Goal: Transaction & Acquisition: Purchase product/service

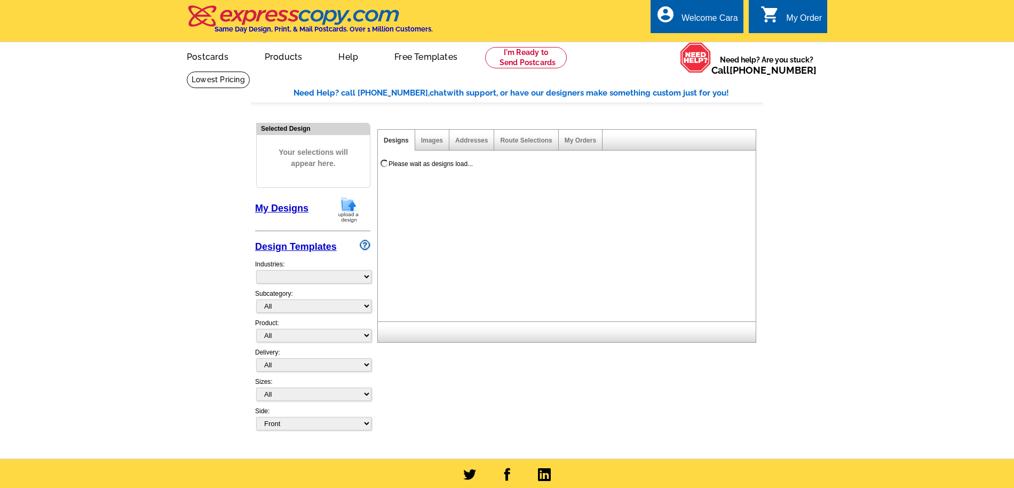
select select "785"
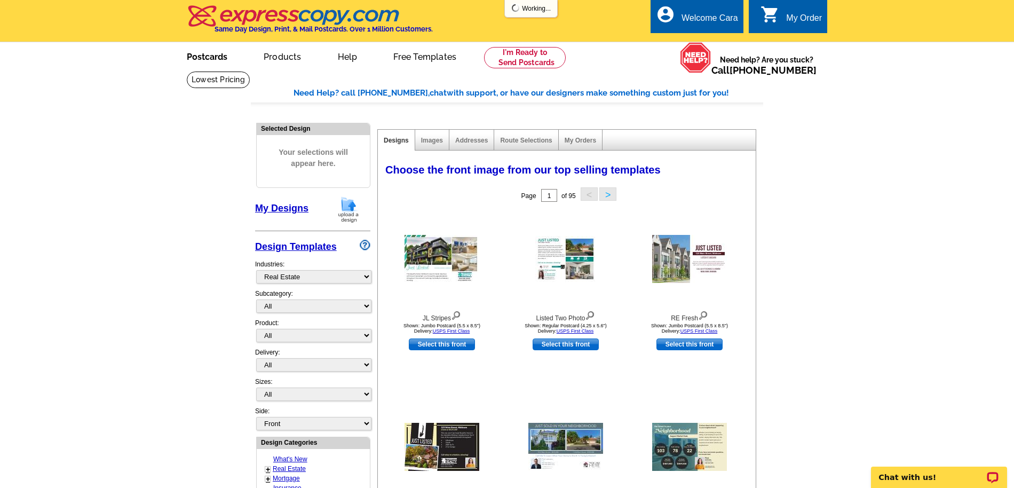
click at [209, 56] on link "Postcards" at bounding box center [207, 55] width 75 height 25
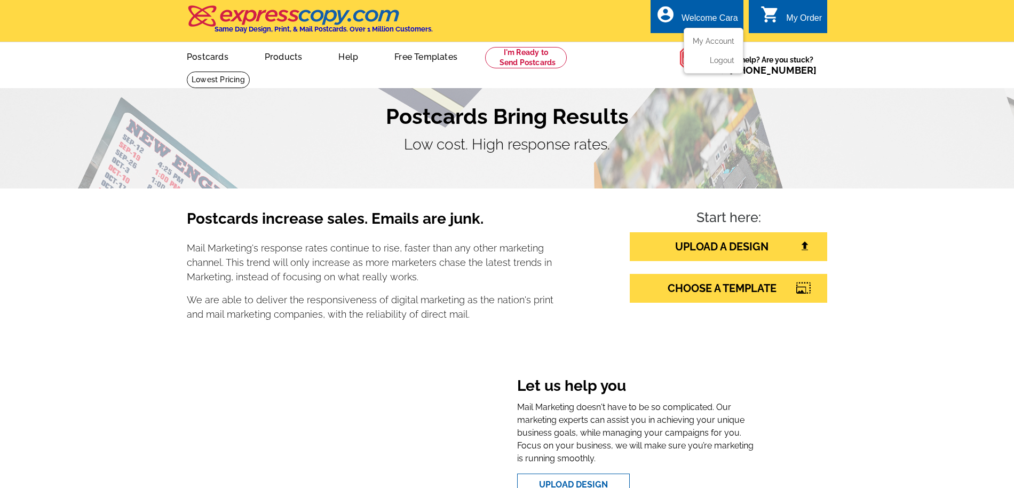
click at [717, 34] on ul "My Account Logout" at bounding box center [714, 51] width 60 height 46
click at [712, 36] on ul "My Account Logout" at bounding box center [714, 51] width 60 height 46
click at [701, 41] on link "My Account" at bounding box center [711, 41] width 46 height 10
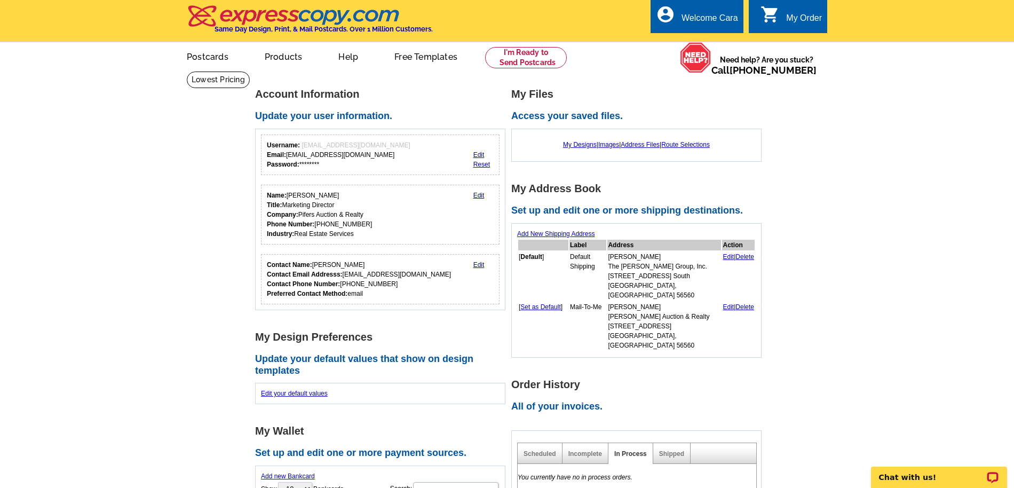
click at [678, 443] on div "Shipped" at bounding box center [671, 453] width 37 height 21
drag, startPoint x: 676, startPoint y: 434, endPoint x: 691, endPoint y: 430, distance: 14.9
click at [676, 450] on link "Shipped" at bounding box center [671, 453] width 25 height 7
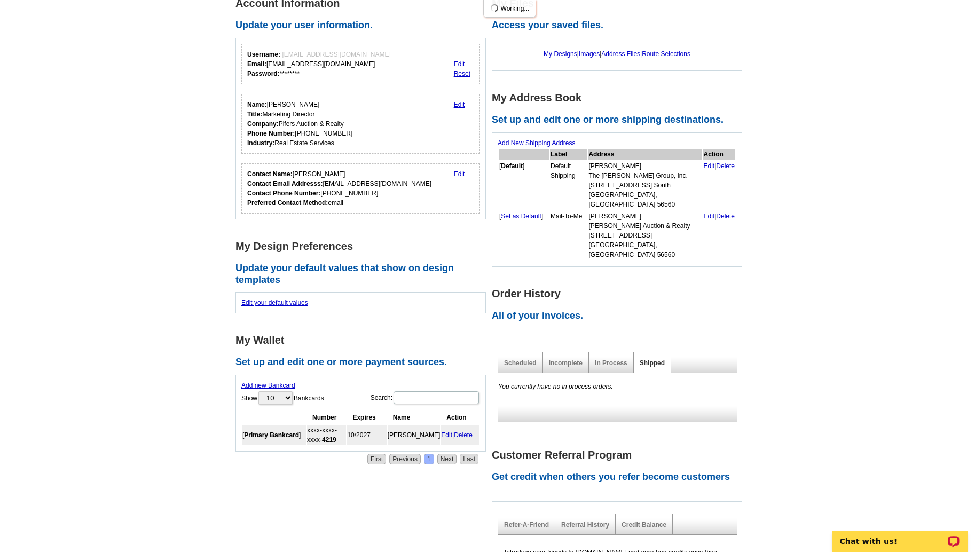
scroll to position [178, 0]
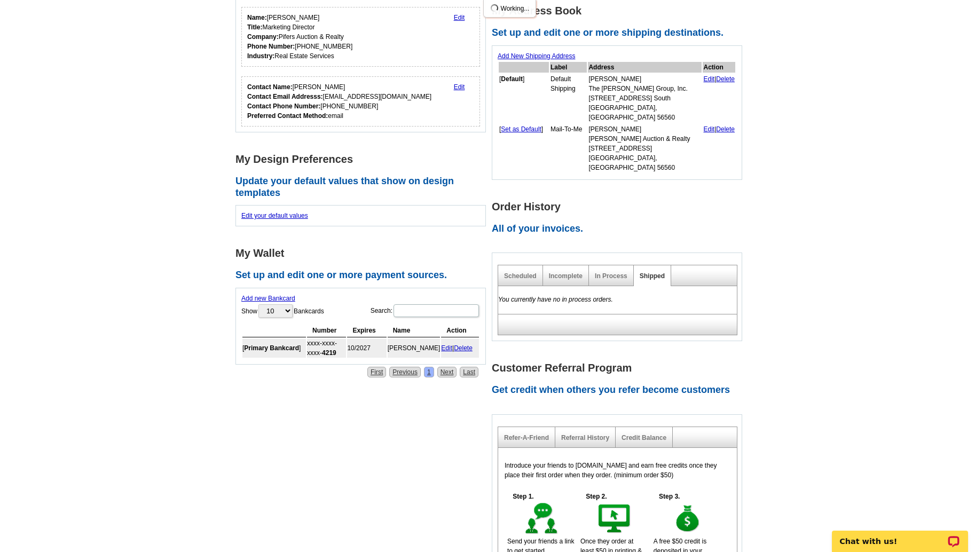
click at [662, 265] on div "Shipped" at bounding box center [651, 275] width 37 height 21
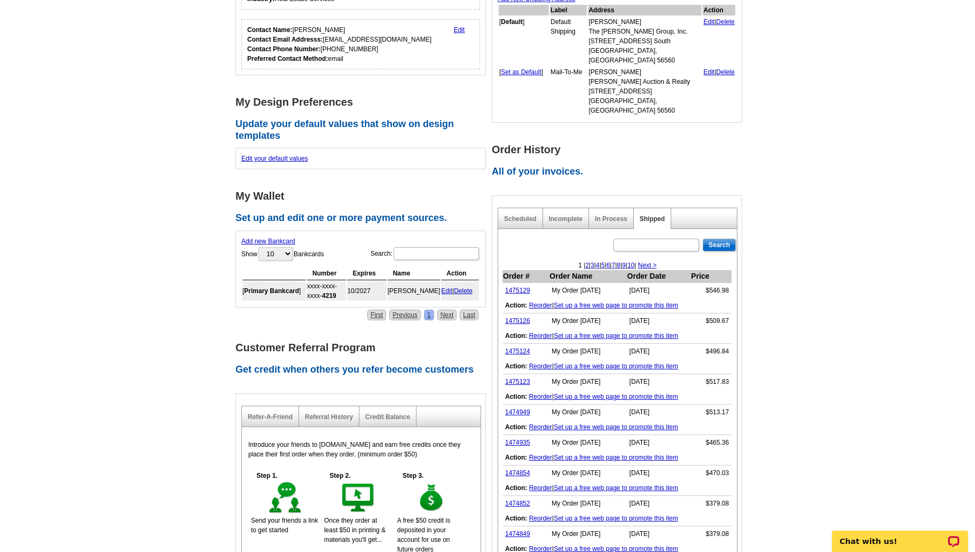
scroll to position [243, 0]
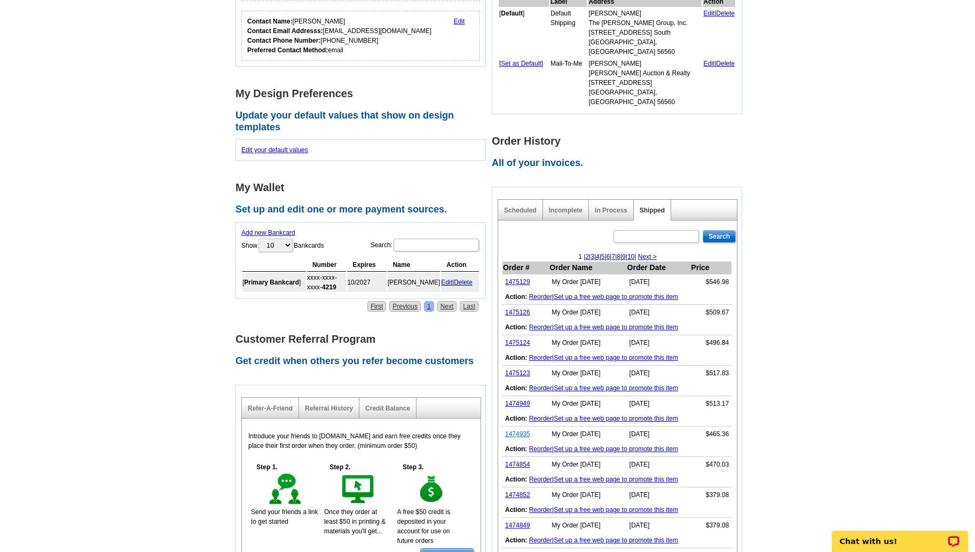
click at [514, 430] on link "1474935" at bounding box center [517, 433] width 25 height 7
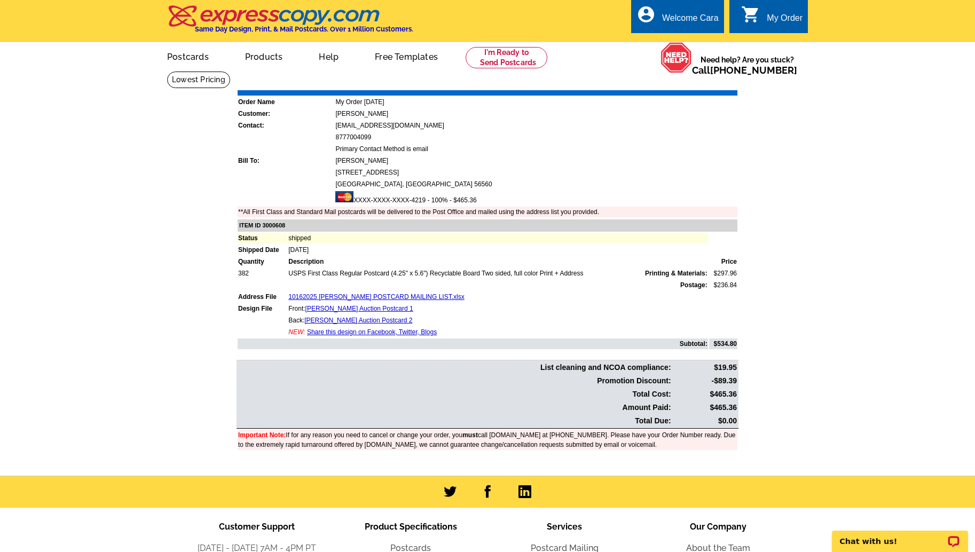
drag, startPoint x: 712, startPoint y: 407, endPoint x: 767, endPoint y: 405, distance: 54.5
click at [739, 407] on div "Order Number: 1474935 Download Invoice | Print Invoice Order Name My Order 2025…" at bounding box center [487, 271] width 512 height 390
drag, startPoint x: 785, startPoint y: 400, endPoint x: 707, endPoint y: 404, distance: 78.0
click at [778, 400] on main "Order Number: 1474935 Download Invoice | Print Invoice Order Name My Order 2025…" at bounding box center [487, 273] width 975 height 405
drag, startPoint x: 305, startPoint y: 309, endPoint x: 410, endPoint y: 311, distance: 105.2
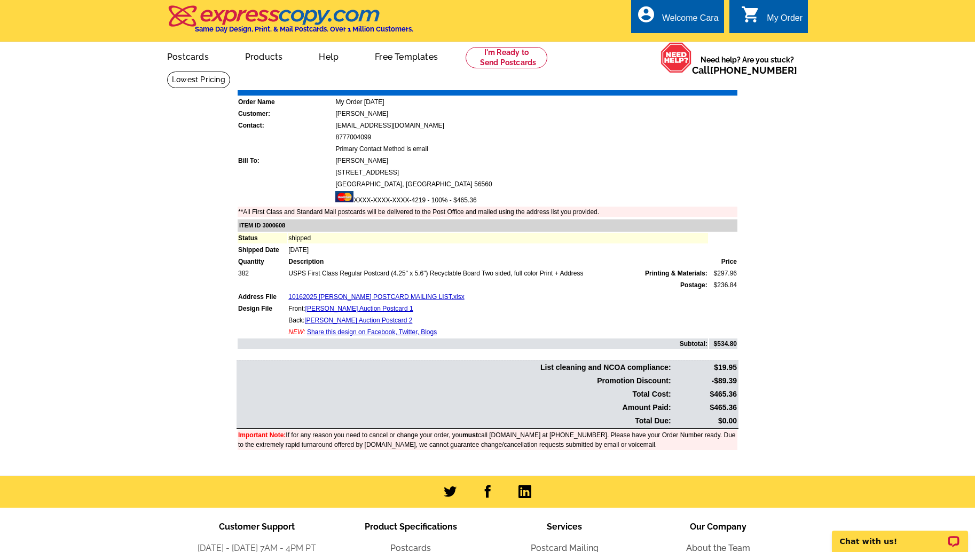
click at [342, 308] on td "Front: Gonsioroski Auction Postcard 1" at bounding box center [498, 308] width 420 height 11
copy td "Gonsioroski"
drag, startPoint x: 741, startPoint y: 165, endPoint x: 642, endPoint y: 96, distance: 121.5
click at [734, 160] on div "Order Number: 1474935 Download Invoice | Print Invoice Order Name My Order 2025…" at bounding box center [487, 271] width 512 height 390
click at [642, 85] on link "Download Invoice" at bounding box center [643, 82] width 76 height 9
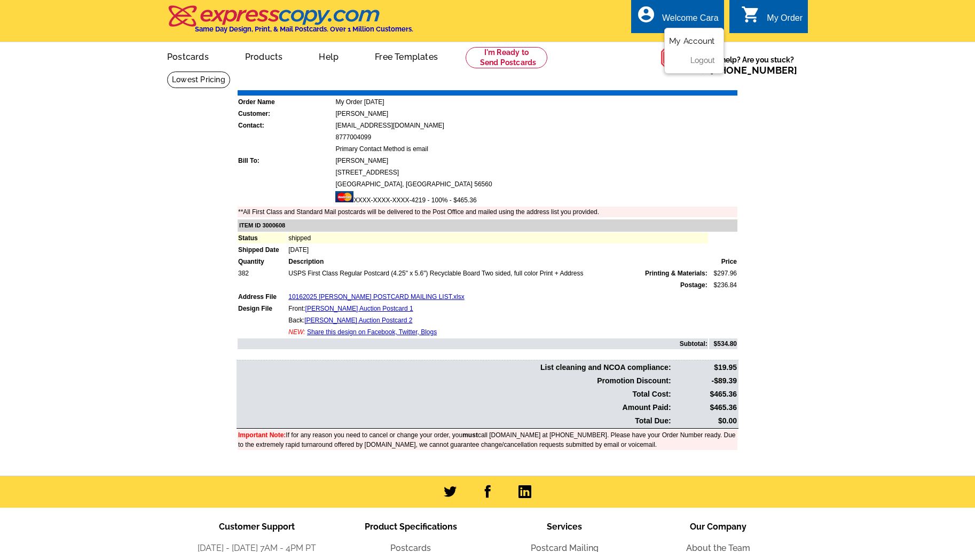
click at [702, 42] on link "My Account" at bounding box center [692, 41] width 46 height 10
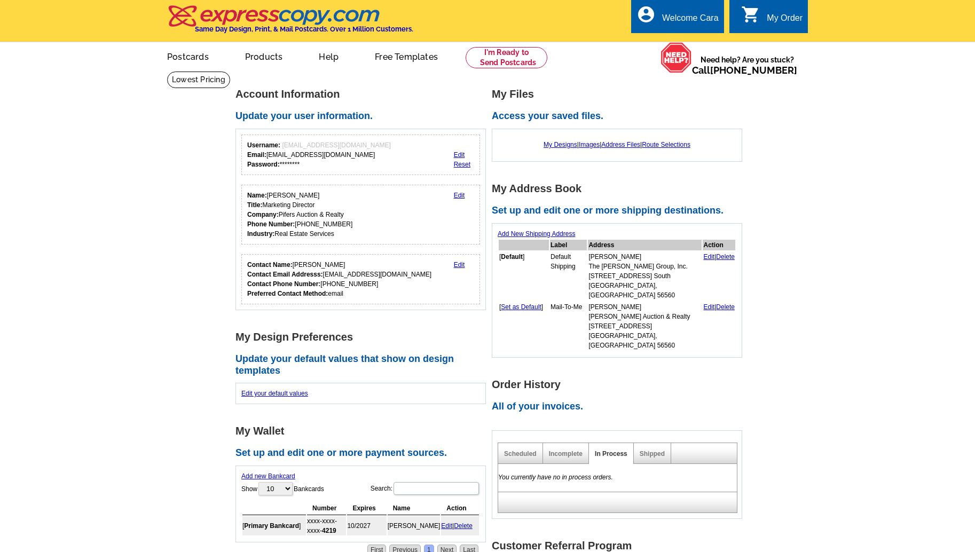
click at [646, 443] on div "Shipped" at bounding box center [651, 453] width 37 height 21
click at [652, 450] on link "Shipped" at bounding box center [651, 453] width 25 height 7
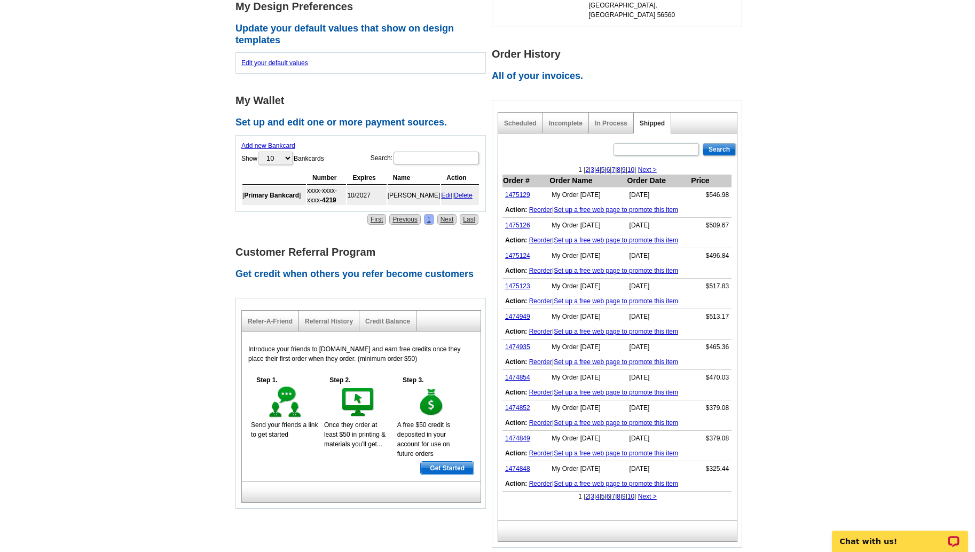
scroll to position [347, 0]
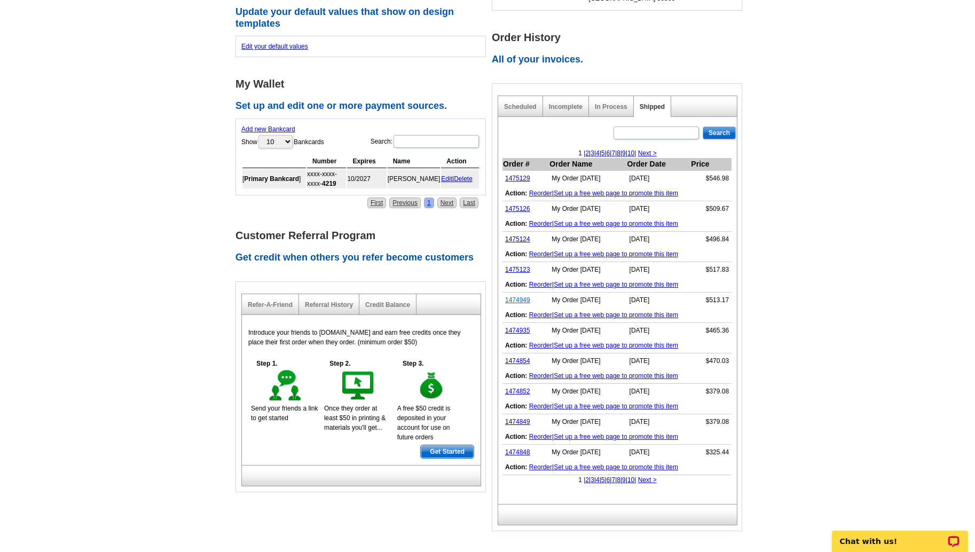
click at [524, 296] on link "1474949" at bounding box center [517, 299] width 25 height 7
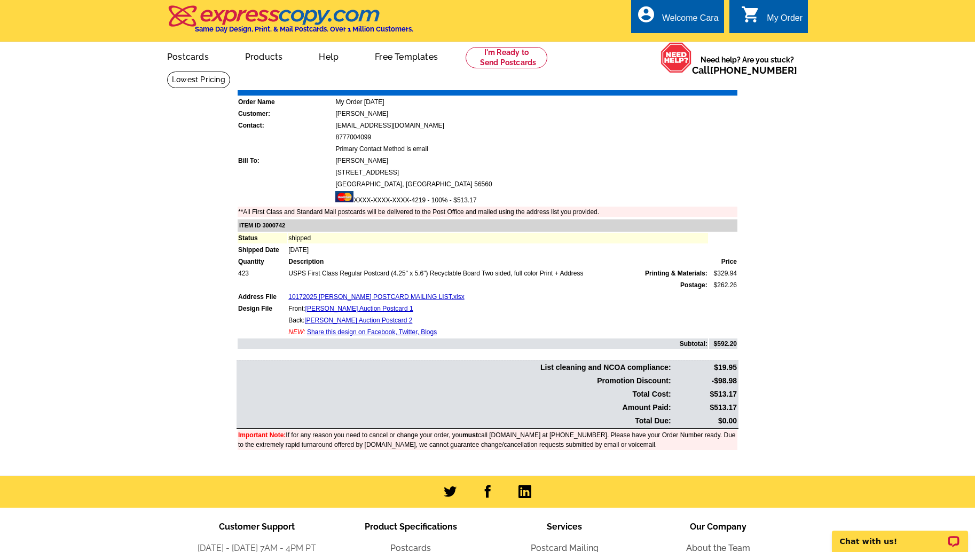
drag, startPoint x: 714, startPoint y: 407, endPoint x: 782, endPoint y: 386, distance: 71.9
click at [736, 406] on td "$513.17" at bounding box center [704, 407] width 65 height 12
copy td "513.17"
drag, startPoint x: 817, startPoint y: 366, endPoint x: 652, endPoint y: 171, distance: 255.2
click at [817, 366] on main "Order Number: 1474949 Download Invoice | Print Invoice Order Name My Order [DAT…" at bounding box center [487, 273] width 975 height 405
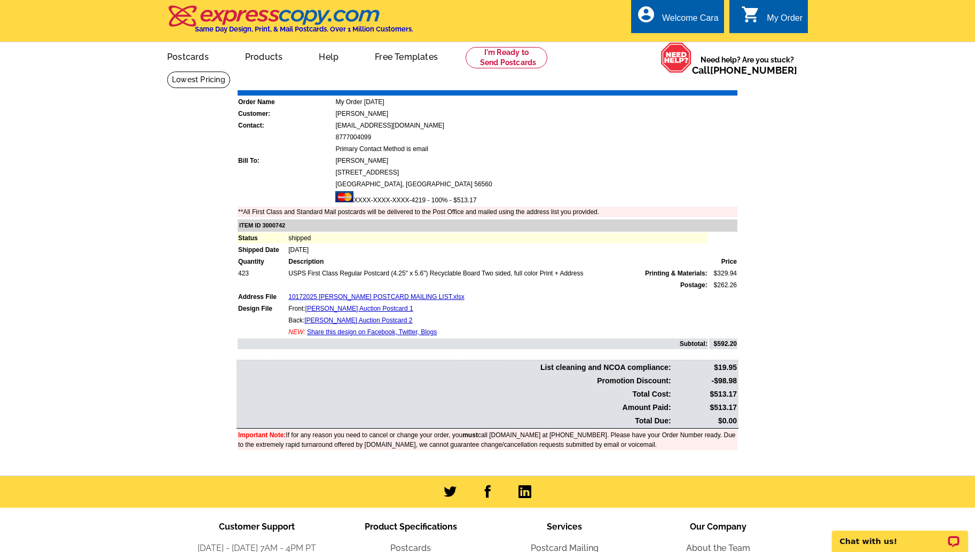
click at [615, 84] on link "Download Invoice" at bounding box center [643, 82] width 76 height 9
click at [693, 41] on link "My Account" at bounding box center [692, 41] width 46 height 10
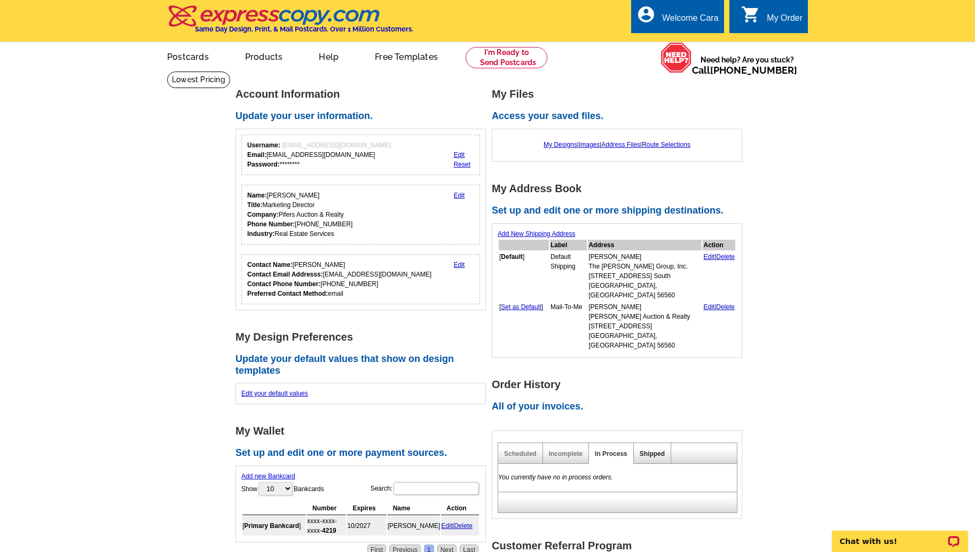
click at [646, 450] on link "Shipped" at bounding box center [651, 453] width 25 height 7
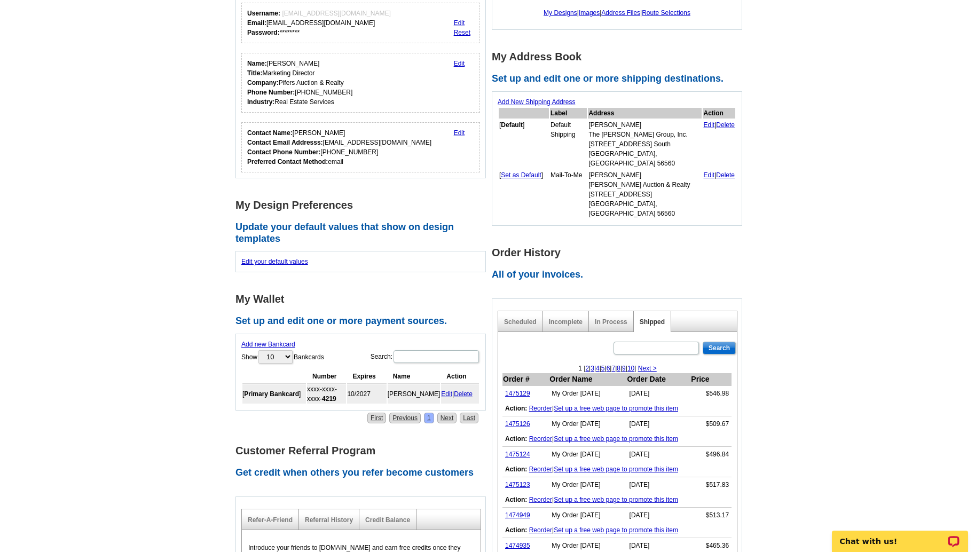
scroll to position [209, 0]
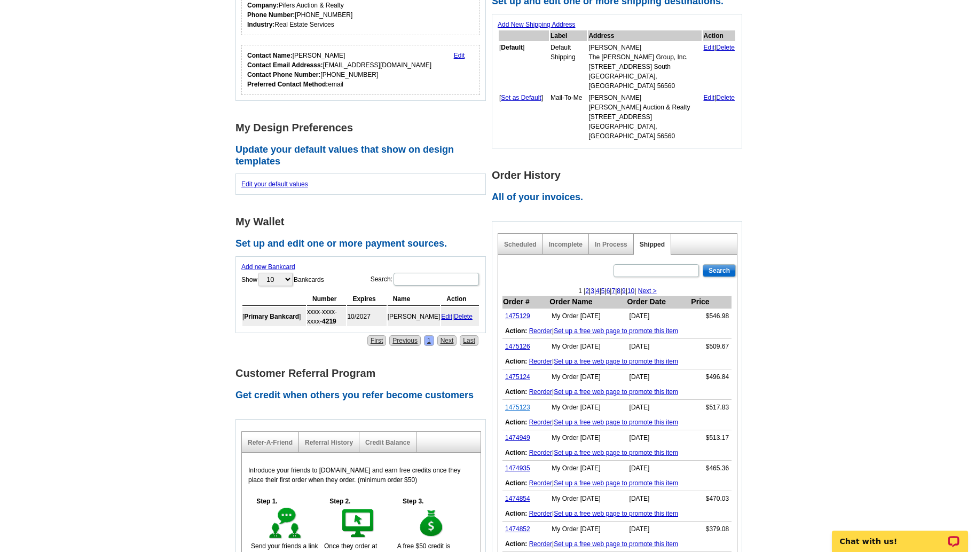
click at [517, 403] on link "1475123" at bounding box center [517, 406] width 25 height 7
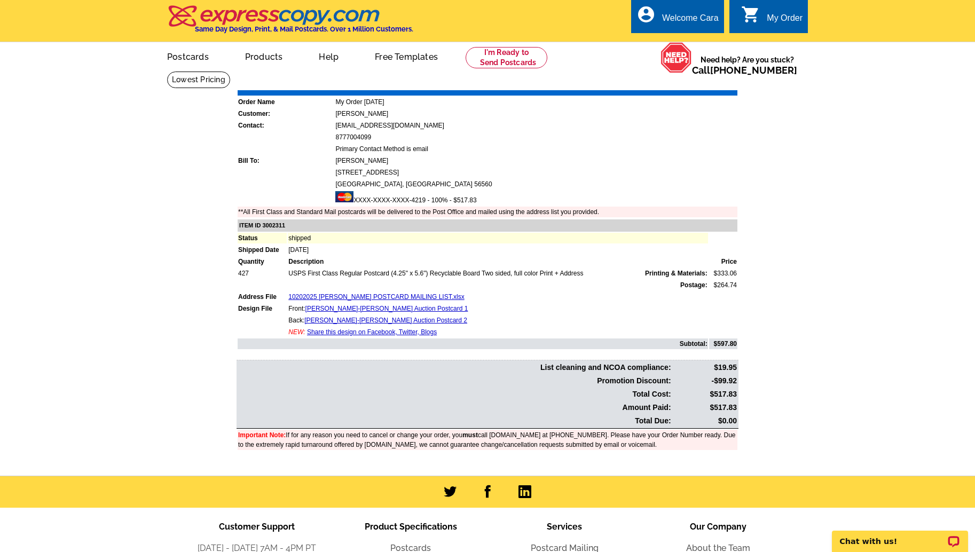
drag, startPoint x: 711, startPoint y: 407, endPoint x: 731, endPoint y: 407, distance: 20.3
click at [730, 407] on td "$517.83" at bounding box center [704, 407] width 65 height 12
click at [738, 407] on div "Order Number: 1475123 Download Invoice | Print Invoice Order Name My Order 2025…" at bounding box center [487, 271] width 512 height 390
drag, startPoint x: 731, startPoint y: 407, endPoint x: 714, endPoint y: 406, distance: 17.6
click at [714, 406] on td "$517.83" at bounding box center [704, 407] width 65 height 12
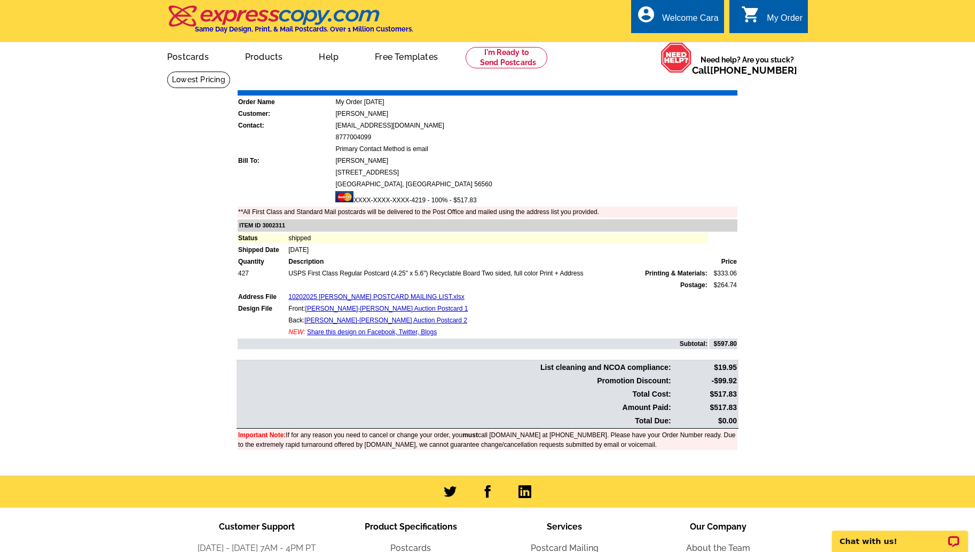
click at [547, 298] on td "10202025 DITTMER POSTCARD MAILING LIST.xlsx" at bounding box center [498, 296] width 420 height 11
drag, startPoint x: 306, startPoint y: 309, endPoint x: 372, endPoint y: 310, distance: 65.7
click at [372, 310] on td "Front: Pickar-Dittmer-Leonard Auction Postcard 1" at bounding box center [498, 308] width 420 height 11
copy link "Pickar-Dittmer-Leonard"
drag, startPoint x: 762, startPoint y: 365, endPoint x: 743, endPoint y: 382, distance: 24.9
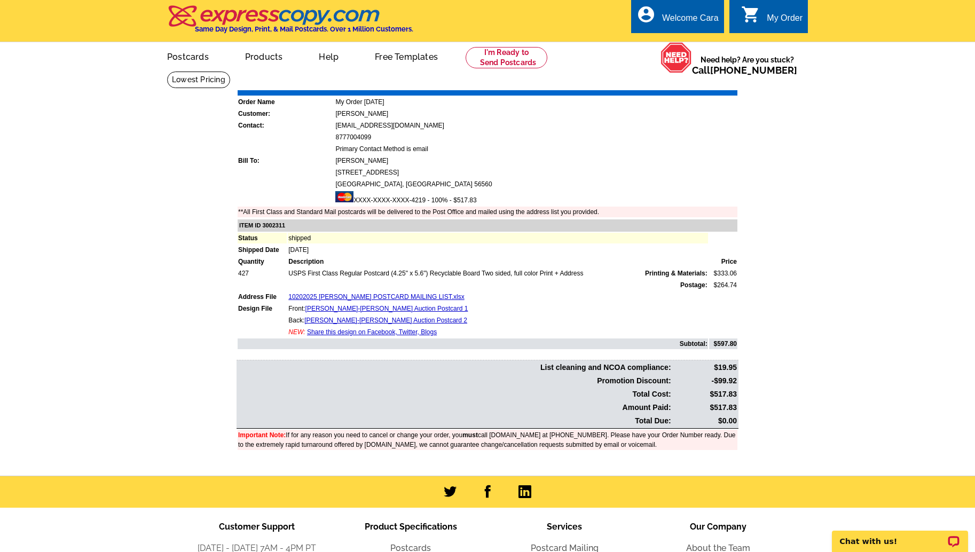
click at [761, 366] on main "Order Number: 1475123 Download Invoice | Print Invoice Order Name My Order 2025…" at bounding box center [487, 273] width 975 height 405
click at [621, 79] on link "Download Invoice" at bounding box center [643, 82] width 76 height 9
drag, startPoint x: 888, startPoint y: 159, endPoint x: 697, endPoint y: 25, distance: 233.3
click at [880, 156] on main "Order Number: 1475123 Download Invoice | Print Invoice Order Name My Order 2025…" at bounding box center [487, 273] width 975 height 405
click at [690, 39] on link "My Account" at bounding box center [692, 41] width 46 height 10
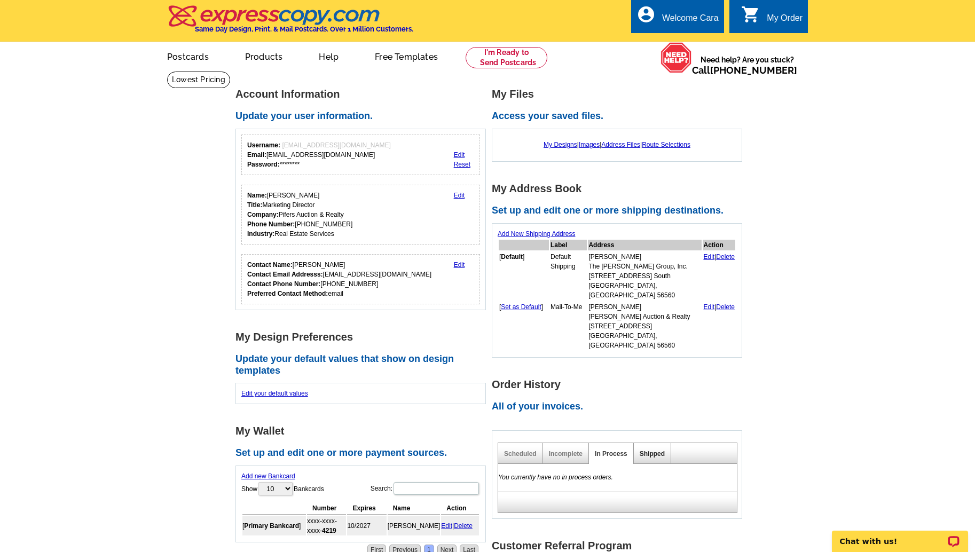
click at [648, 450] on link "Shipped" at bounding box center [651, 453] width 25 height 7
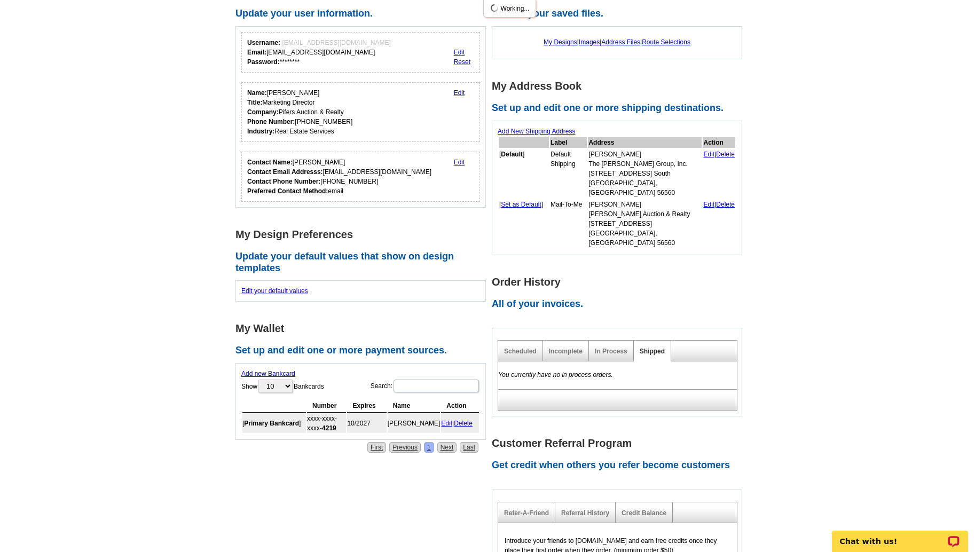
scroll to position [189, 0]
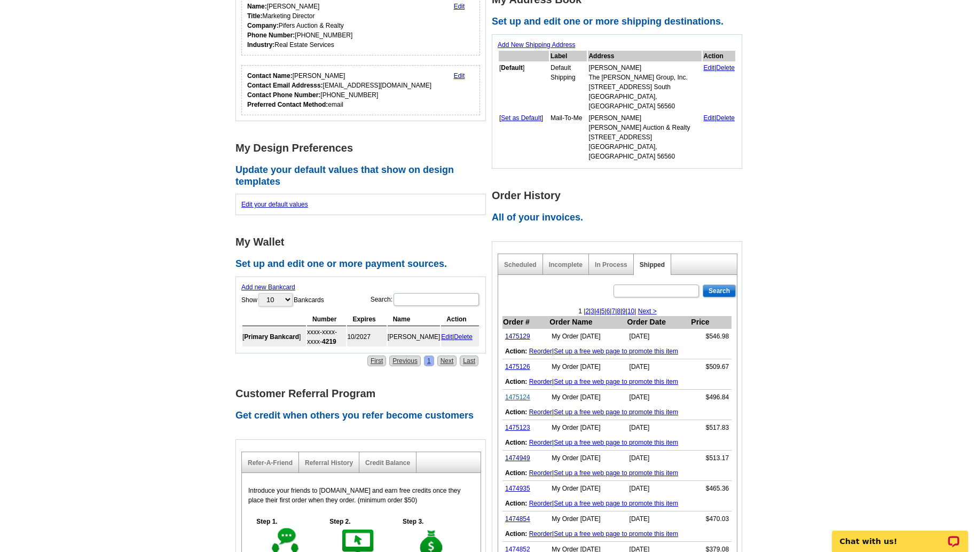
click at [516, 393] on link "1475124" at bounding box center [517, 396] width 25 height 7
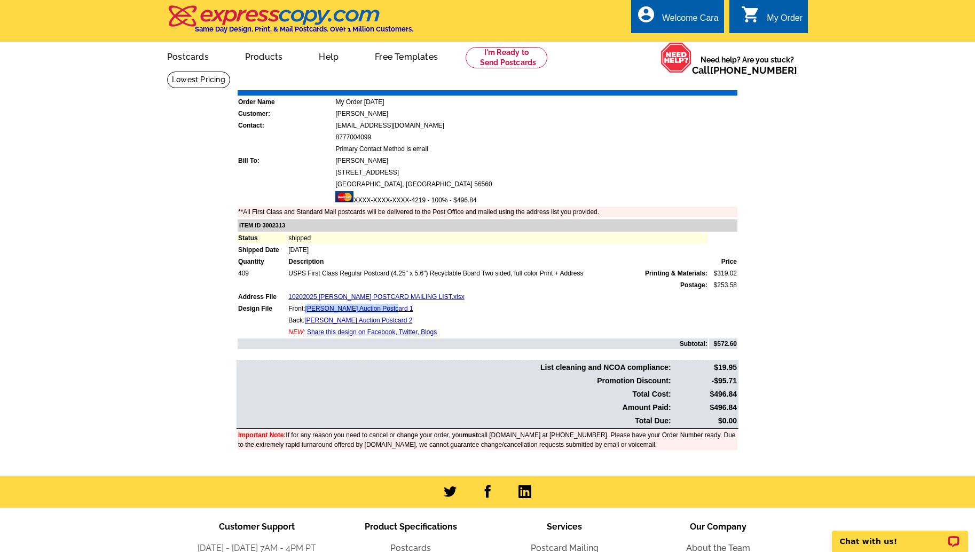
drag, startPoint x: 306, startPoint y: 309, endPoint x: 22, endPoint y: 311, distance: 283.9
click at [390, 311] on td "Front: [PERSON_NAME] Auction Postcard 1" at bounding box center [498, 308] width 420 height 11
copy link "[PERSON_NAME]"
click at [654, 84] on link "Download Invoice" at bounding box center [643, 82] width 76 height 9
click at [0, 0] on body "Welcome back Cara My Account Logout local_phone Same Day Design, Print, & Mail …" at bounding box center [487, 351] width 975 height 703
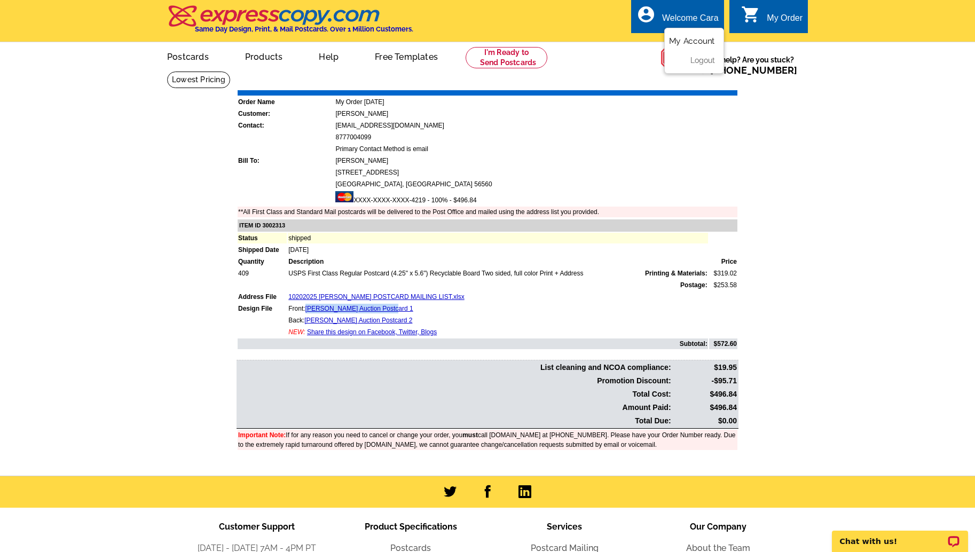
click at [709, 42] on link "My Account" at bounding box center [692, 41] width 46 height 10
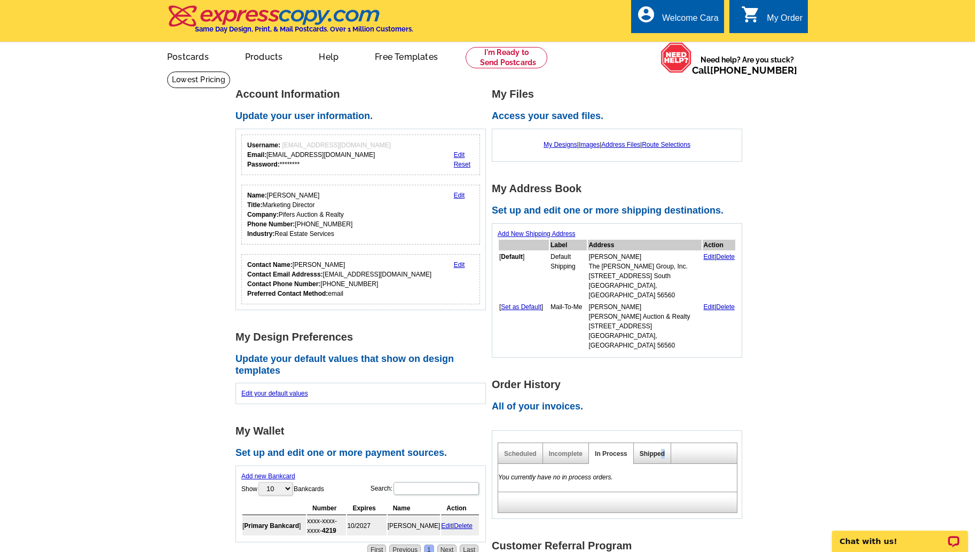
drag, startPoint x: 663, startPoint y: 433, endPoint x: 647, endPoint y: 433, distance: 16.0
click at [661, 450] on link "Shipped" at bounding box center [651, 453] width 25 height 7
click at [647, 450] on link "Shipped" at bounding box center [651, 453] width 25 height 7
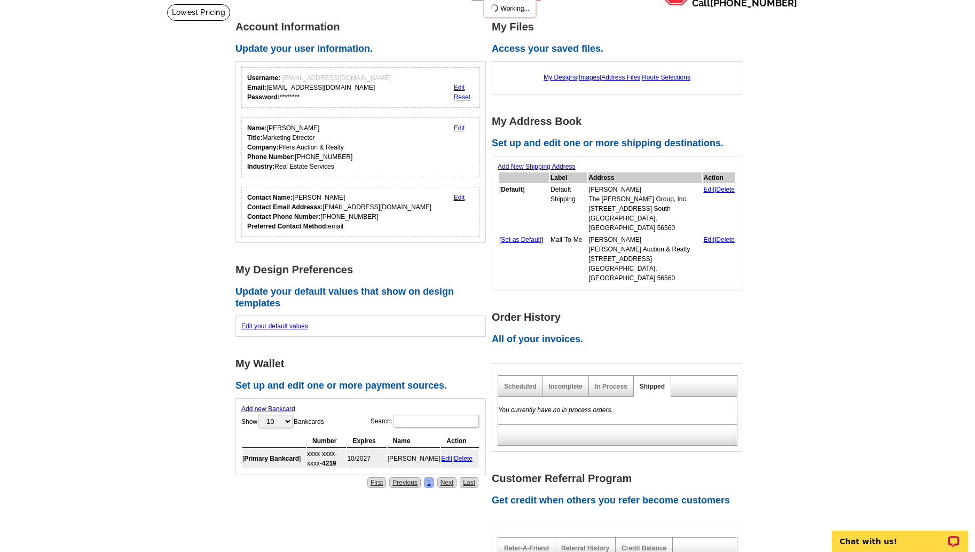
scroll to position [92, 0]
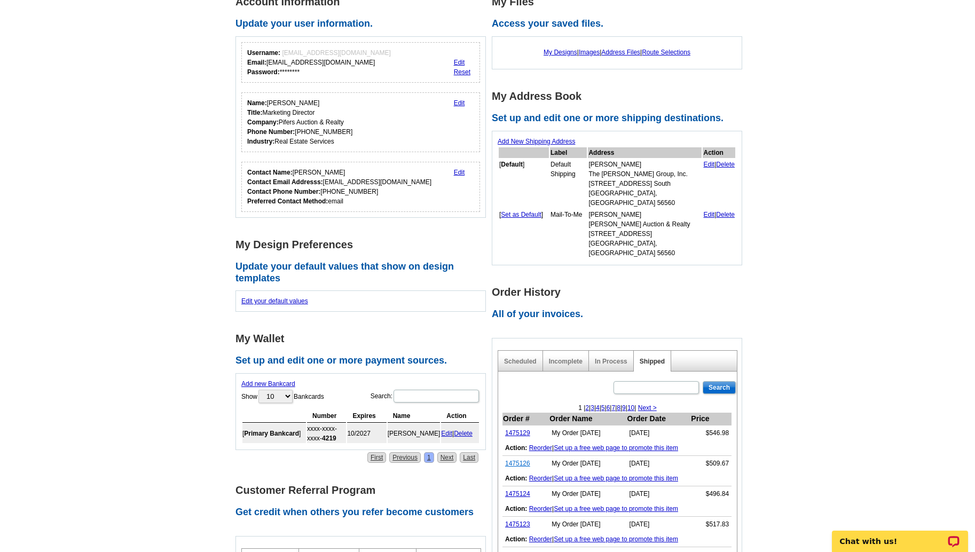
click at [510, 460] on link "1475126" at bounding box center [517, 463] width 25 height 7
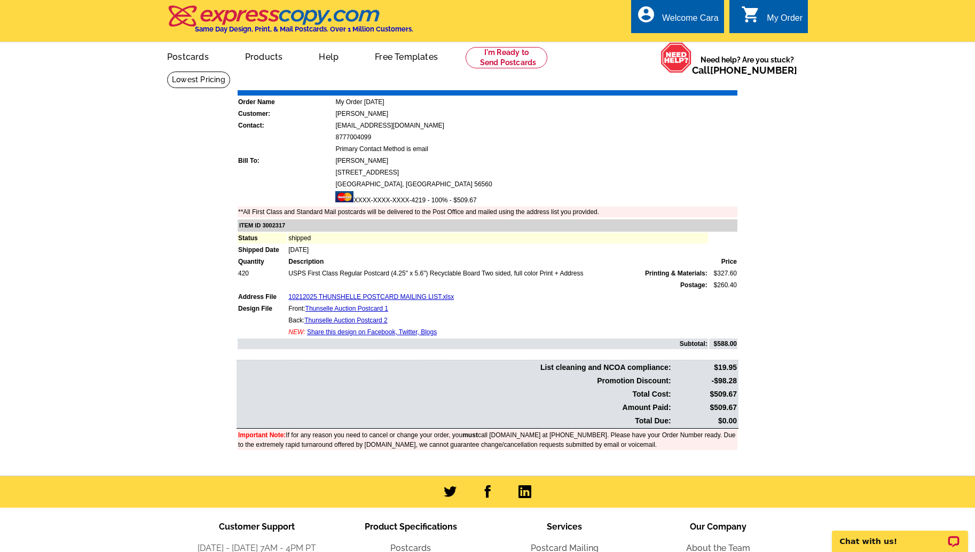
click at [620, 84] on link "Download Invoice" at bounding box center [643, 82] width 76 height 9
click at [688, 26] on div "Welcome Cara" at bounding box center [690, 20] width 57 height 15
click at [690, 42] on link "My Account" at bounding box center [692, 41] width 46 height 10
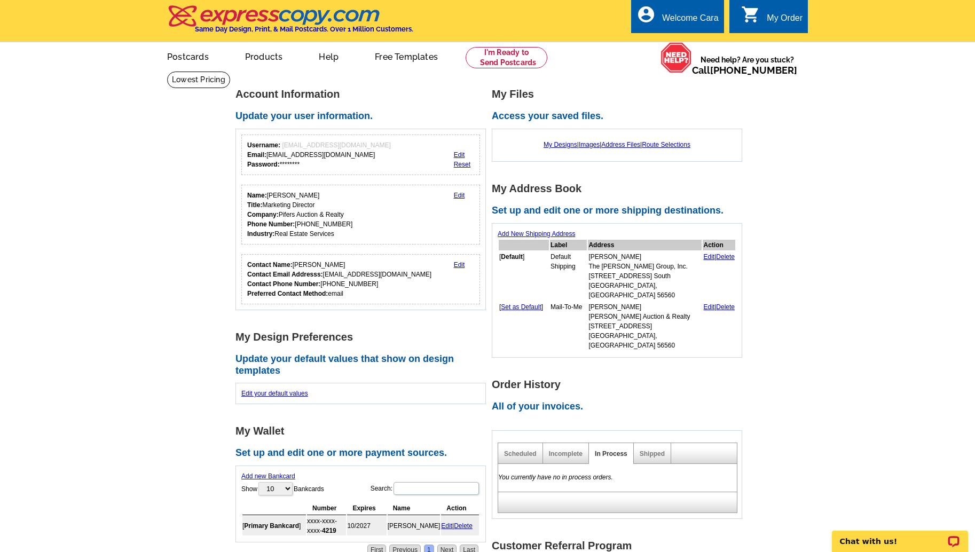
drag, startPoint x: 662, startPoint y: 438, endPoint x: 650, endPoint y: 435, distance: 12.0
click at [661, 443] on div "Shipped" at bounding box center [651, 453] width 37 height 21
click at [649, 450] on link "Shipped" at bounding box center [651, 453] width 25 height 7
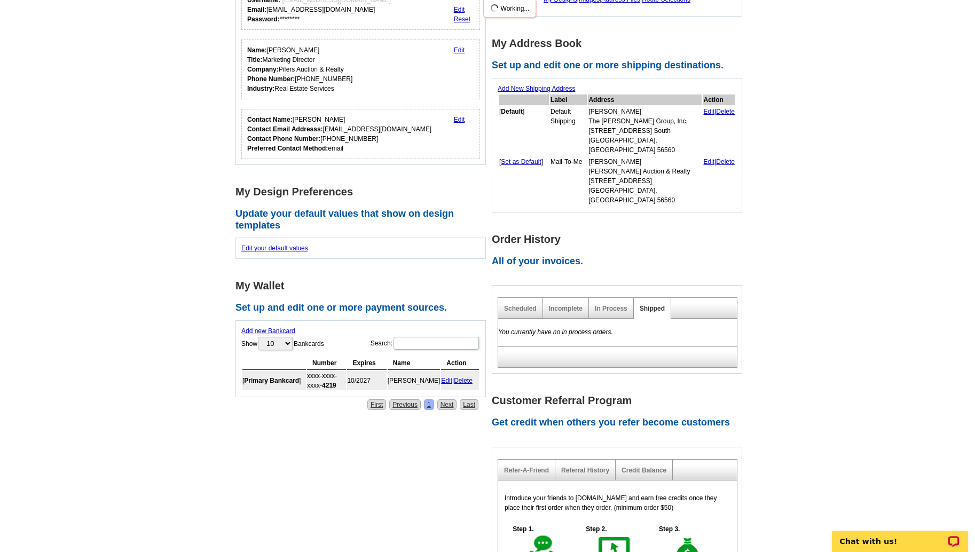
scroll to position [296, 0]
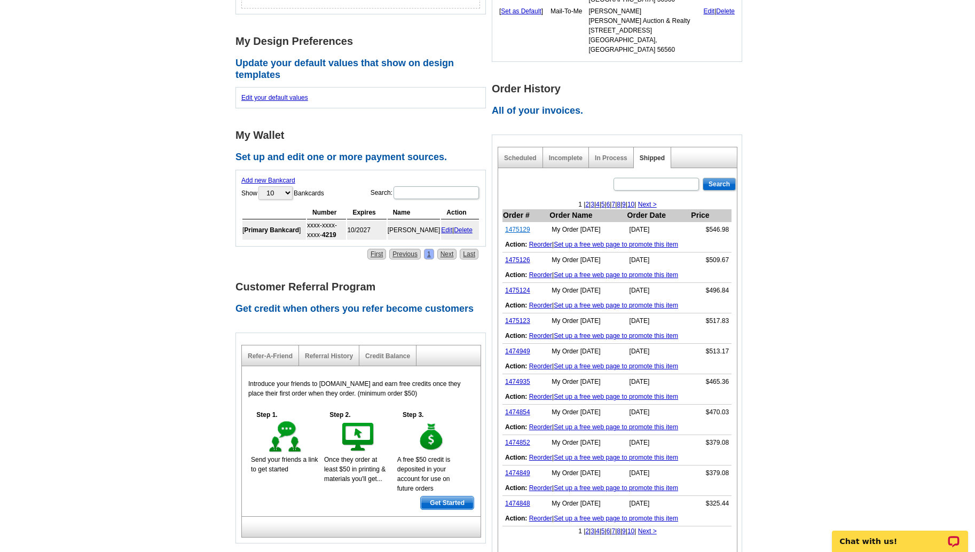
click at [512, 226] on link "1475129" at bounding box center [517, 229] width 25 height 7
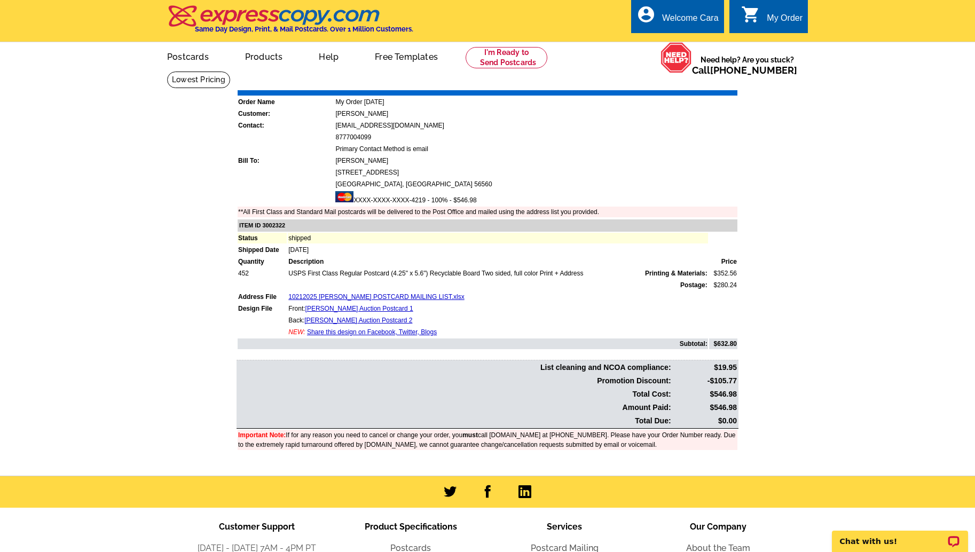
drag, startPoint x: 712, startPoint y: 406, endPoint x: 791, endPoint y: 383, distance: 81.6
click at [736, 407] on td "$546.98" at bounding box center [704, 407] width 65 height 12
copy td "546.98"
click at [811, 368] on main "Order Number: 1475129 Download Invoice | Print Invoice Order Name My Order [DAT…" at bounding box center [487, 273] width 975 height 405
click at [627, 84] on link "Download Invoice" at bounding box center [643, 82] width 76 height 9
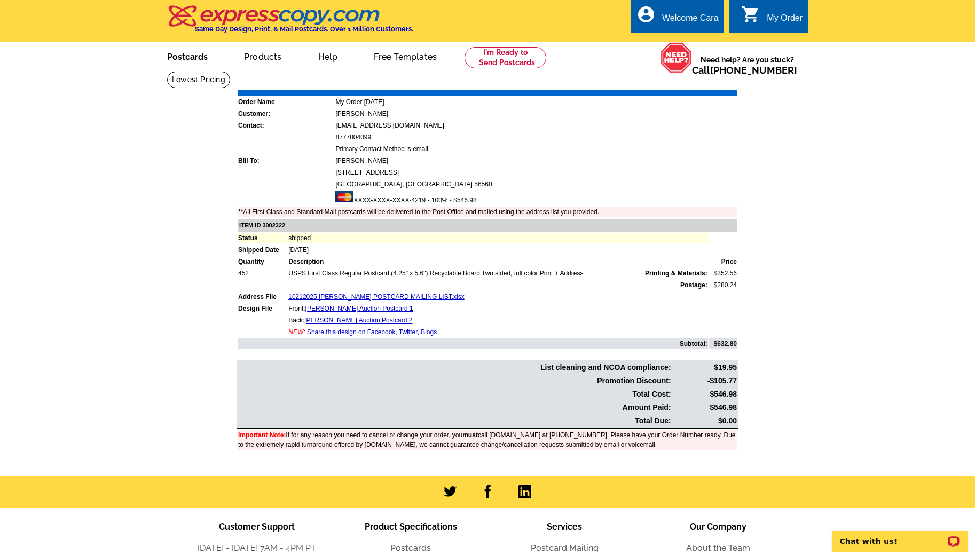
click at [180, 60] on link "Postcards" at bounding box center [187, 55] width 75 height 25
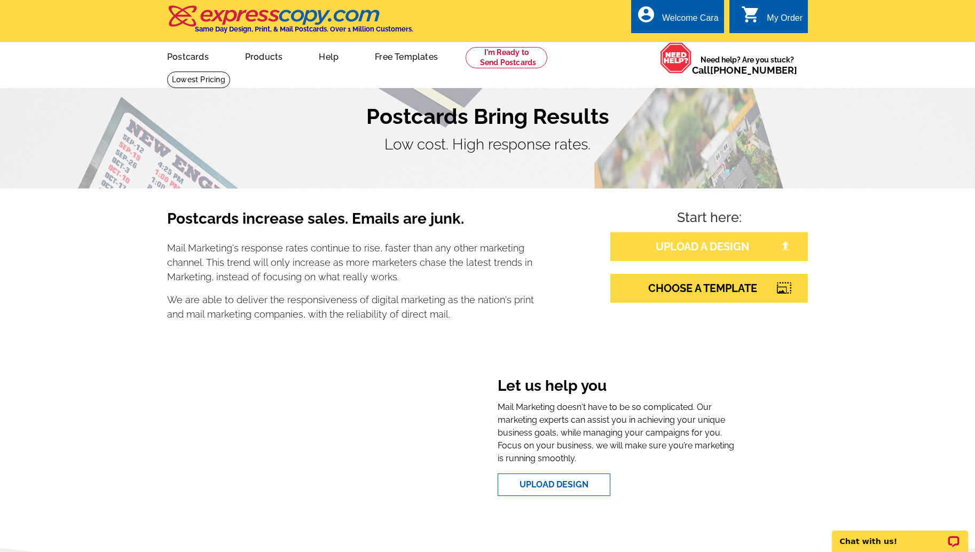
drag, startPoint x: 691, startPoint y: 248, endPoint x: 689, endPoint y: 241, distance: 6.6
click at [691, 248] on link "UPLOAD A DESIGN" at bounding box center [708, 246] width 197 height 29
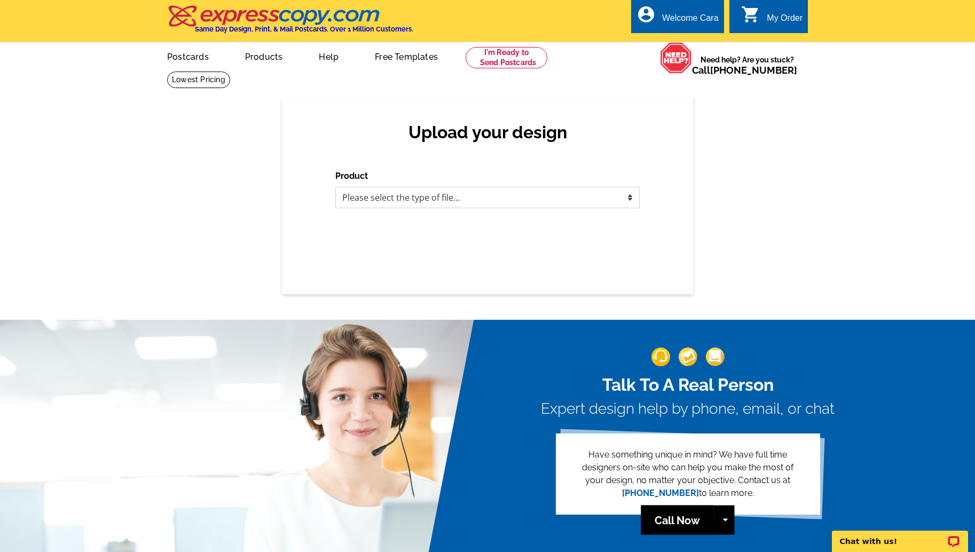
click at [576, 203] on select "Please select the type of file... Postcards Business Cards Letters and flyers G…" at bounding box center [487, 197] width 304 height 21
select select "1"
click at [335, 187] on select "Please select the type of file... Postcards Business Cards Letters and flyers G…" at bounding box center [487, 197] width 304 height 21
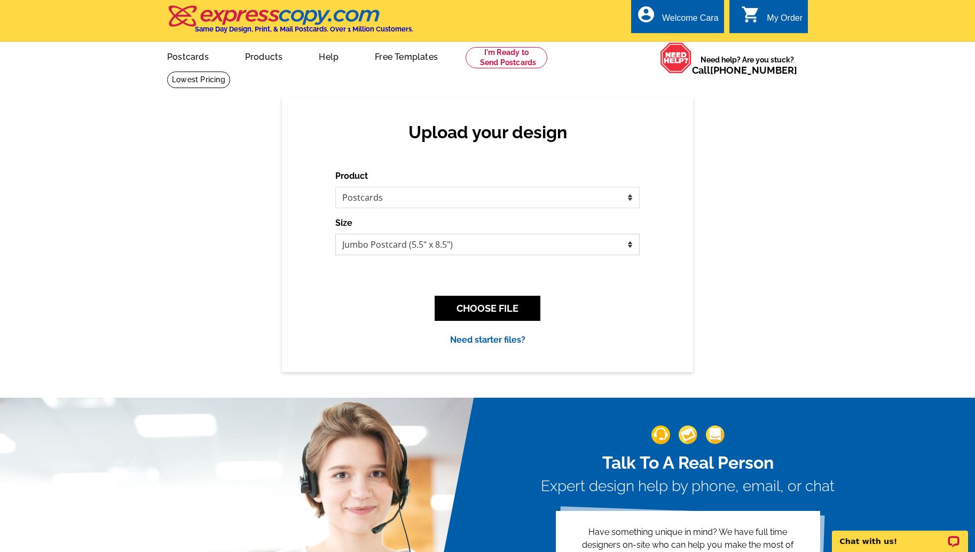
click at [526, 250] on select "Jumbo Postcard (5.5" x 8.5") Regular Postcard (4.25" x 5.6") Panoramic Postcard…" at bounding box center [487, 244] width 304 height 21
select select "1"
click at [335, 234] on select "Jumbo Postcard (5.5" x 8.5") Regular Postcard (4.25" x 5.6") Panoramic Postcard…" at bounding box center [487, 244] width 304 height 21
click at [506, 309] on button "CHOOSE FILE" at bounding box center [487, 308] width 106 height 25
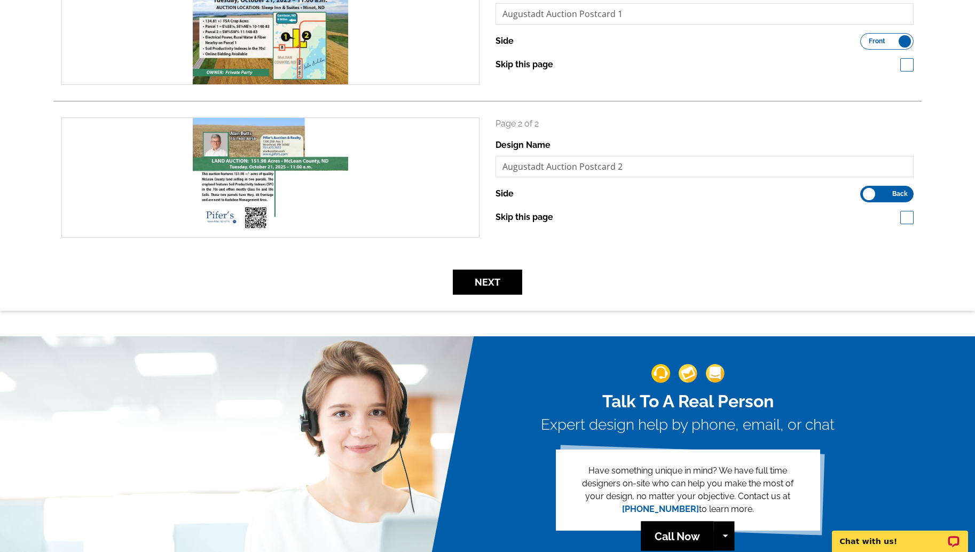
scroll to position [256, 0]
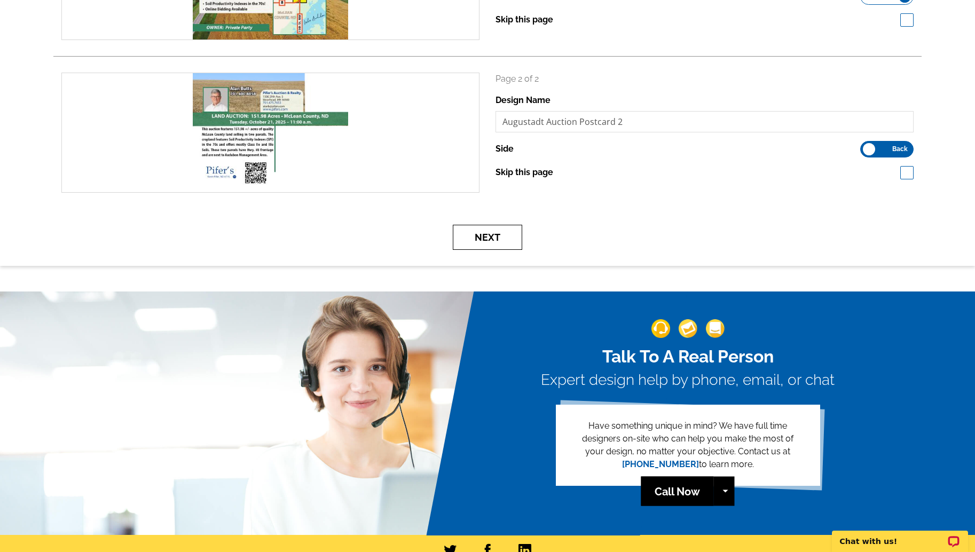
click at [469, 236] on button "Next" at bounding box center [487, 237] width 69 height 25
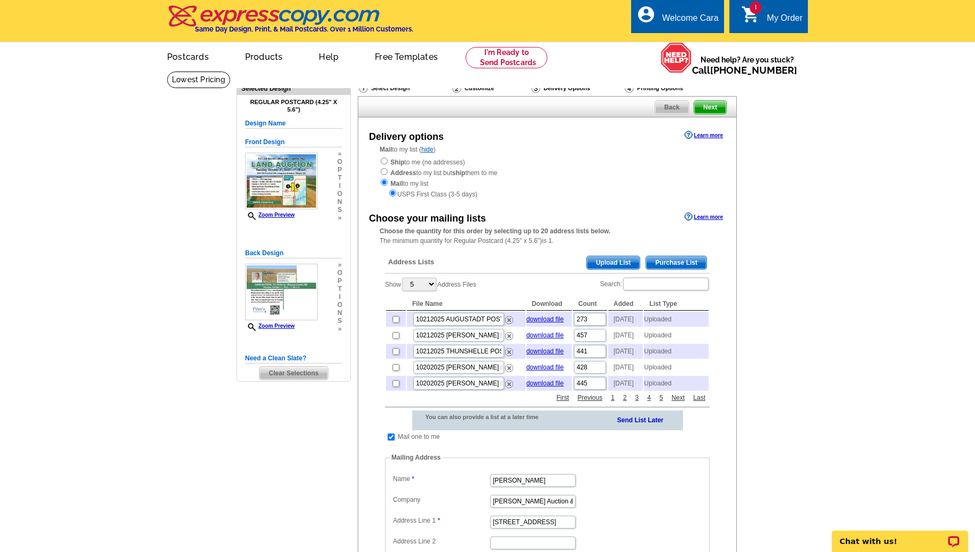
click at [608, 259] on span "Upload List" at bounding box center [613, 262] width 53 height 13
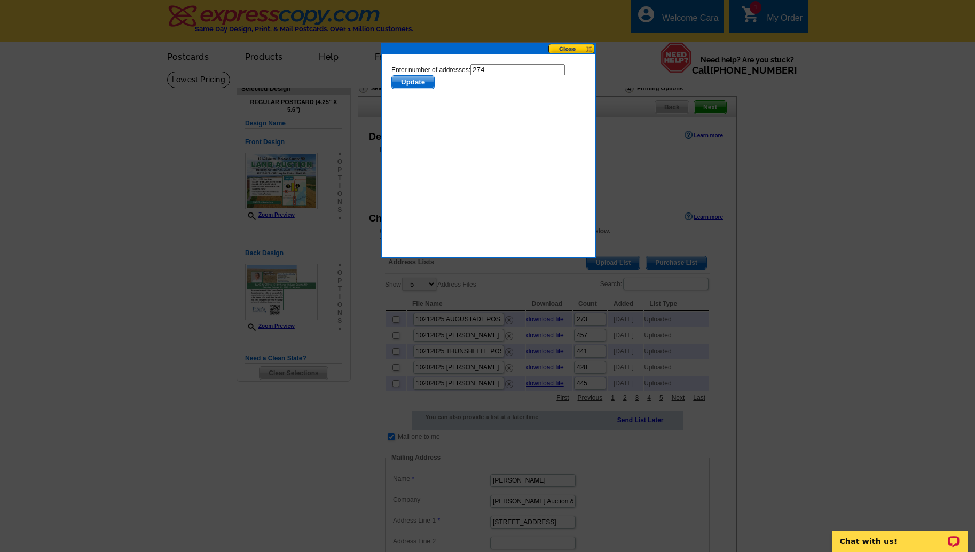
click at [508, 68] on input "274" at bounding box center [517, 69] width 94 height 11
type input "273"
click at [423, 84] on span "Update" at bounding box center [413, 82] width 42 height 13
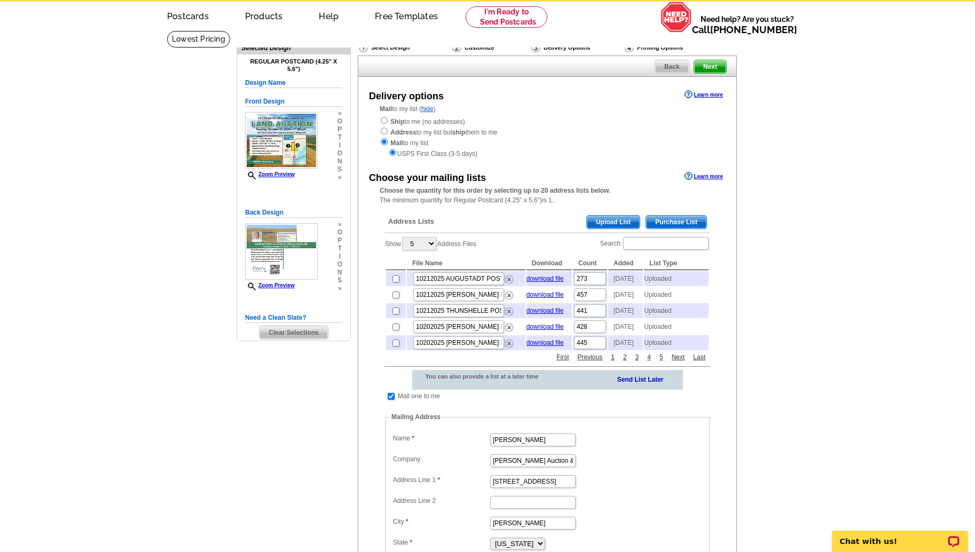
scroll to position [46, 0]
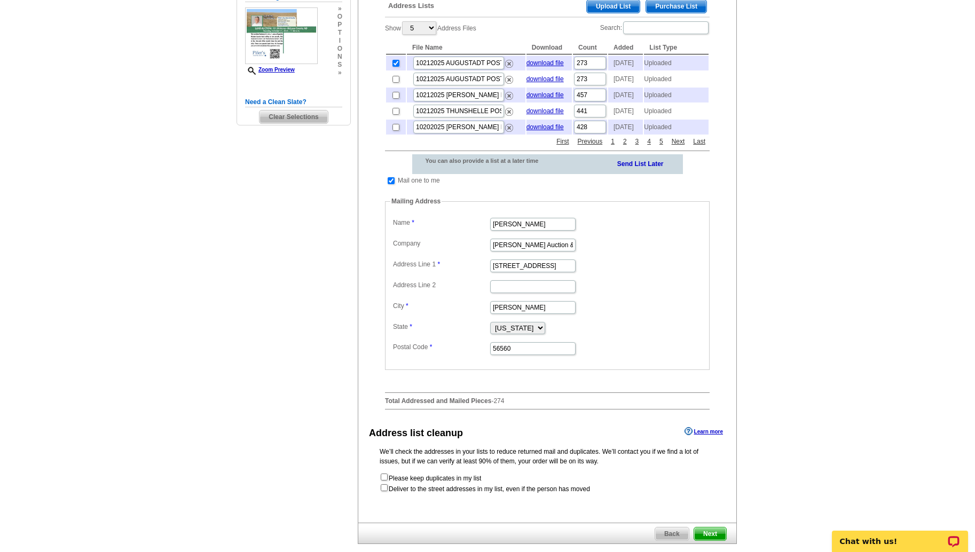
scroll to position [552, 0]
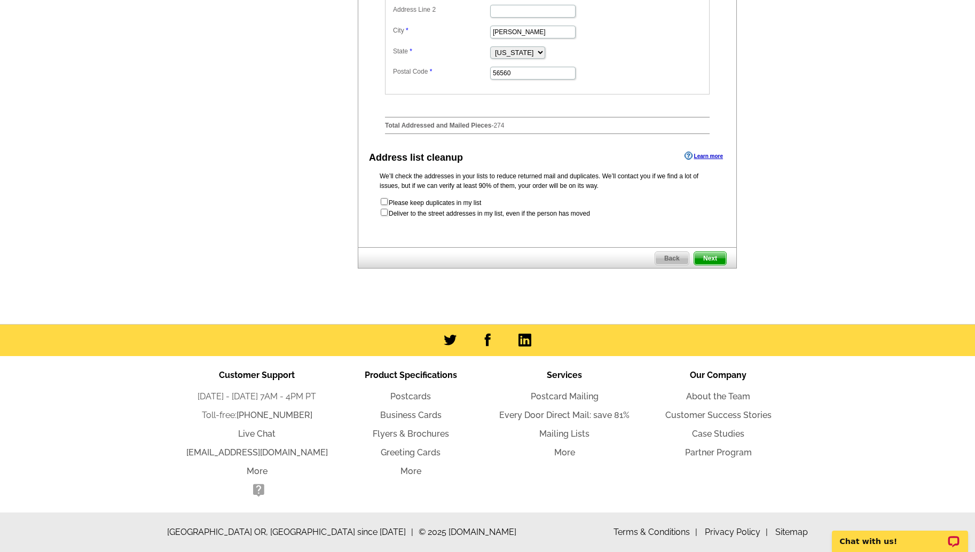
click at [712, 256] on span "Next" at bounding box center [710, 258] width 32 height 13
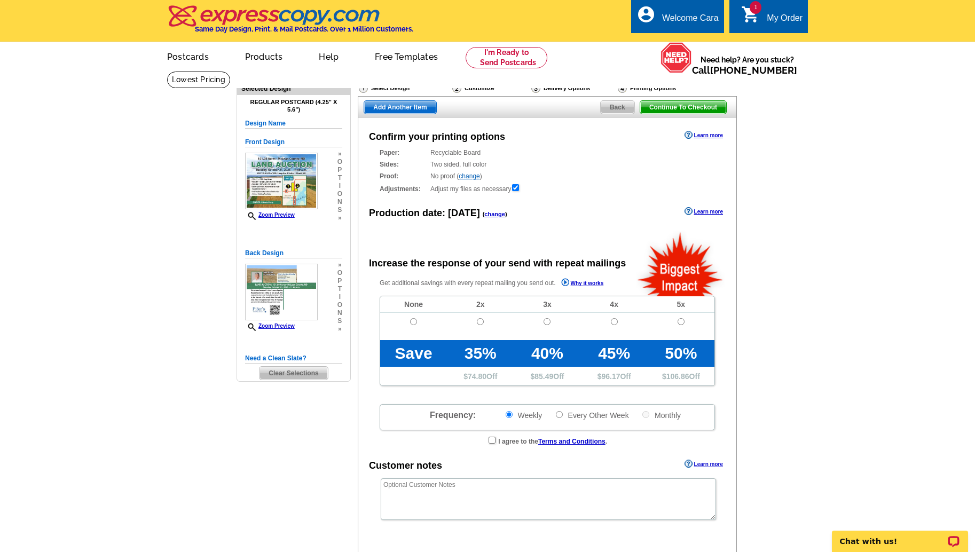
radio input "false"
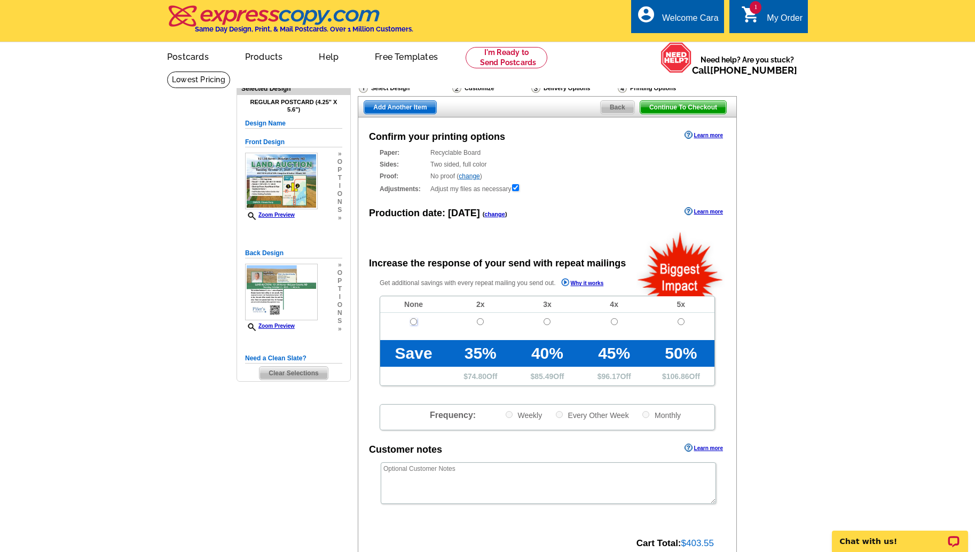
click at [413, 322] on input "radio" at bounding box center [413, 321] width 7 height 7
radio input "true"
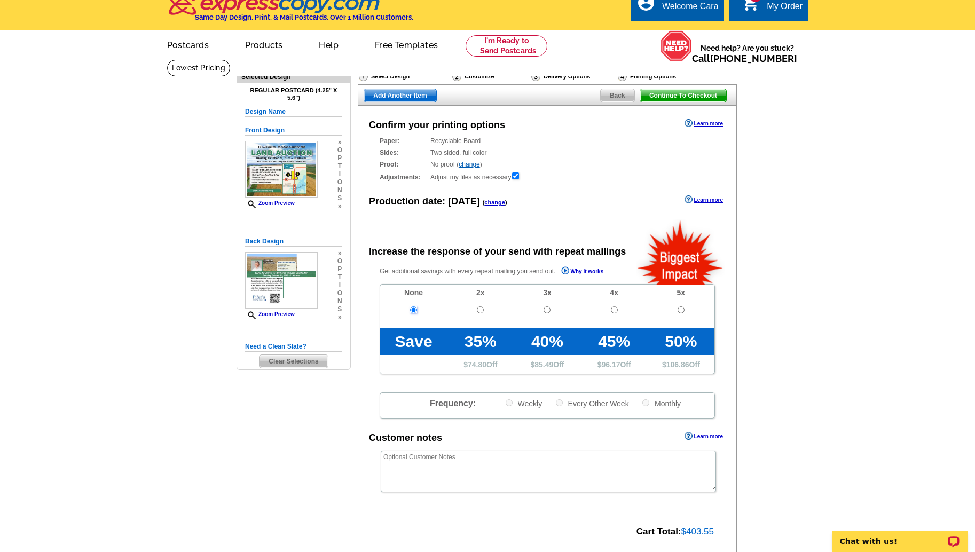
scroll to position [147, 0]
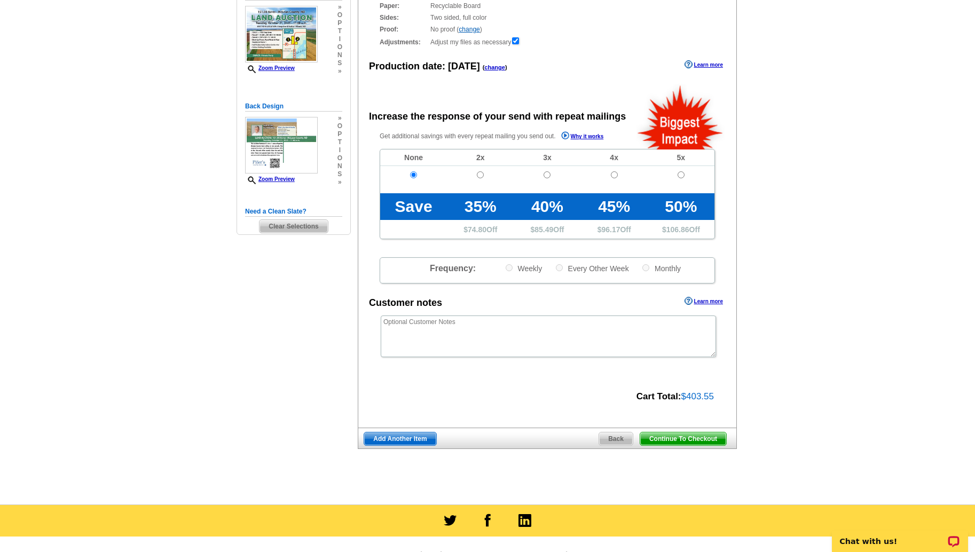
click at [706, 433] on span "Continue To Checkout" at bounding box center [683, 438] width 86 height 13
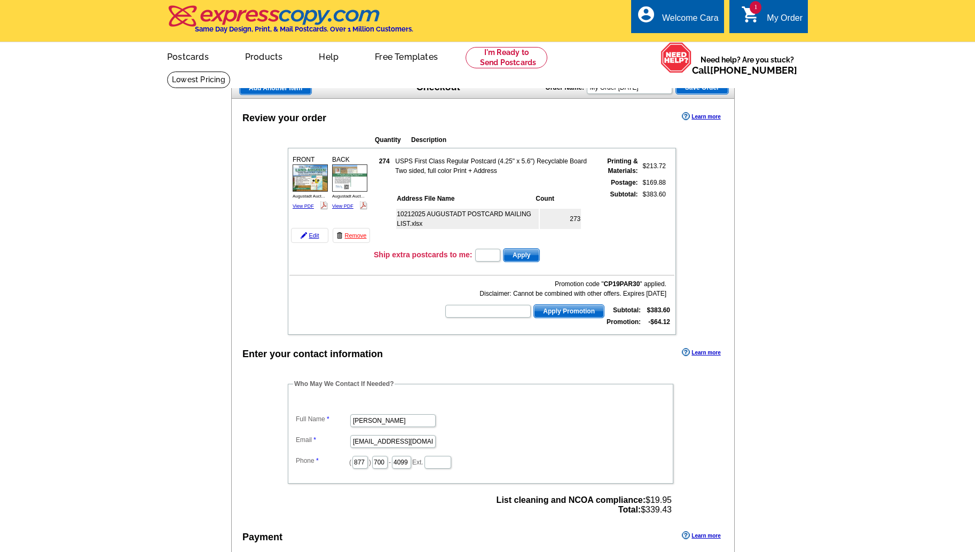
click at [305, 422] on label "Full Name" at bounding box center [322, 419] width 53 height 10
click at [350, 422] on input "[PERSON_NAME]" at bounding box center [392, 420] width 85 height 13
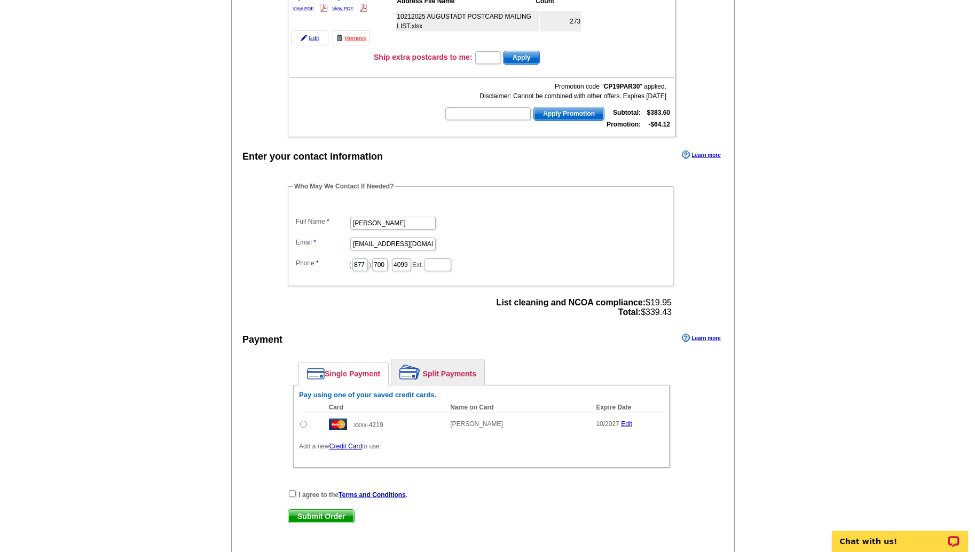
click at [304, 423] on input "radio" at bounding box center [303, 424] width 7 height 7
radio input "true"
drag, startPoint x: 289, startPoint y: 494, endPoint x: 296, endPoint y: 502, distance: 9.8
click at [289, 494] on input "checkbox" at bounding box center [292, 493] width 7 height 7
checkbox input "true"
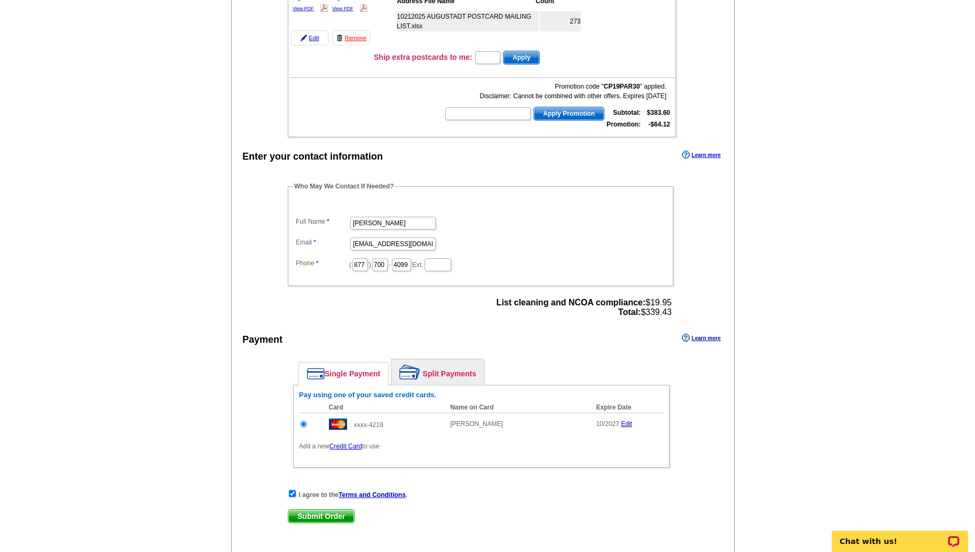
click at [321, 516] on span "Submit Order" at bounding box center [321, 516] width 66 height 13
